Goal: Navigation & Orientation: Find specific page/section

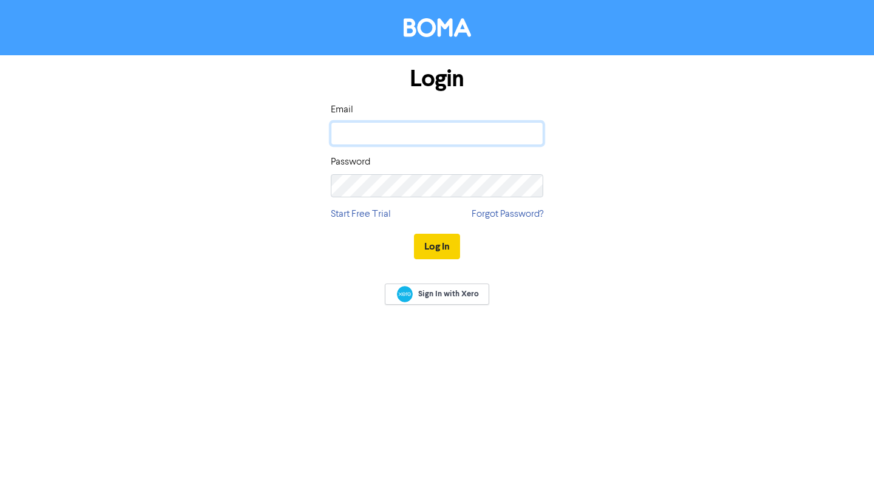
type input "[EMAIL_ADDRESS][DOMAIN_NAME]"
click at [428, 240] on button "Log In" at bounding box center [437, 246] width 46 height 25
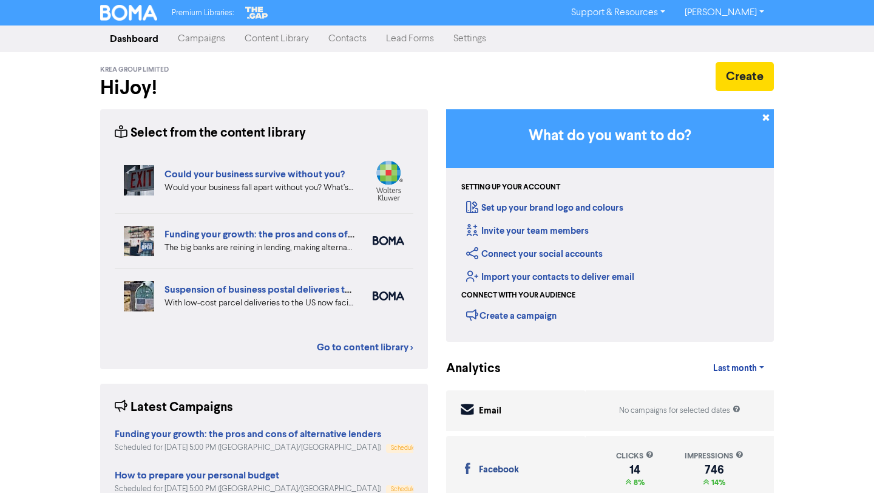
click at [207, 38] on link "Campaigns" at bounding box center [201, 39] width 67 height 24
